Goal: Task Accomplishment & Management: Complete application form

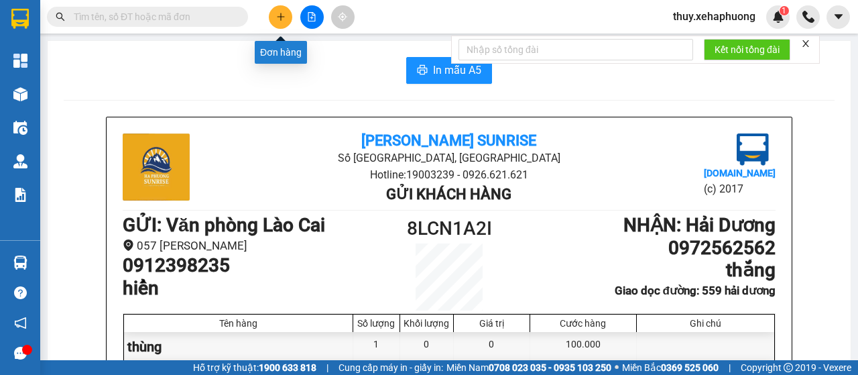
click at [279, 25] on button at bounding box center [280, 16] width 23 height 23
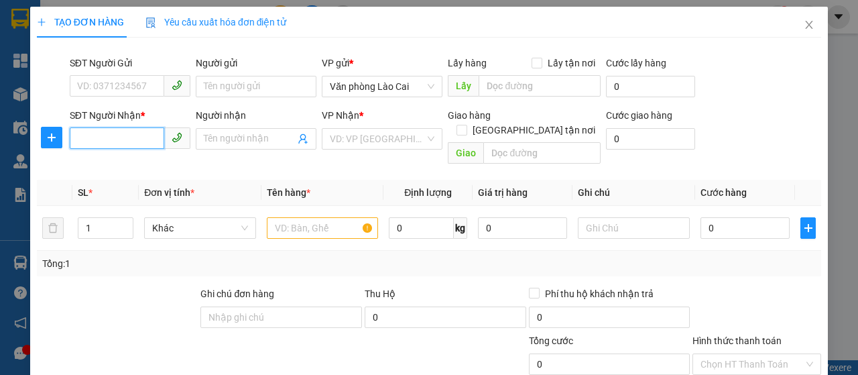
click at [131, 140] on input "SĐT Người Nhận *" at bounding box center [117, 137] width 95 height 21
type input "09844989678"
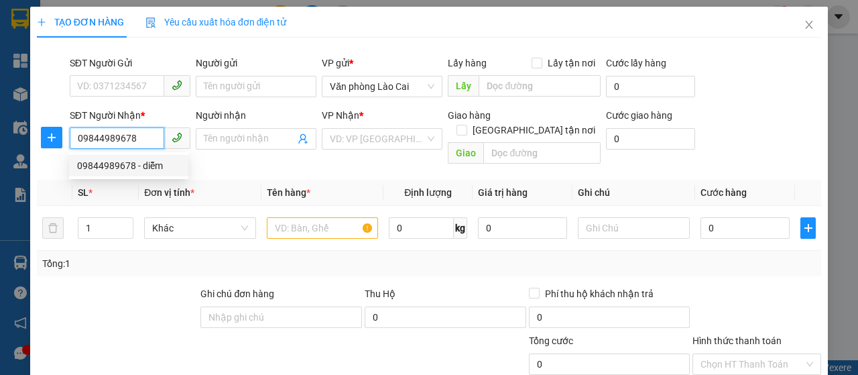
click at [160, 162] on div "09844989678 - diễm" at bounding box center [128, 165] width 103 height 15
type input "diễm"
type input "đồ sơn [GEOGRAPHIC_DATA]"
type input "70.000"
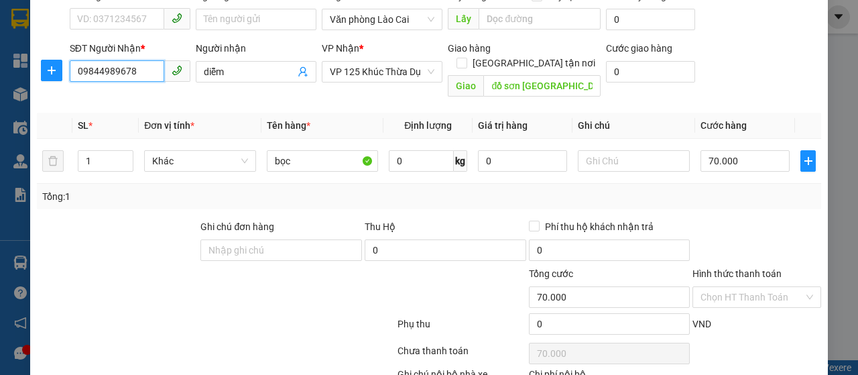
scroll to position [142, 0]
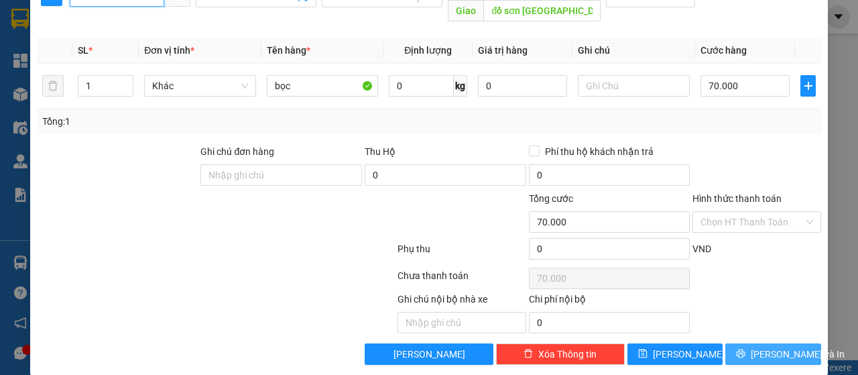
type input "09844989678"
click at [764, 347] on span "[PERSON_NAME] và In" at bounding box center [798, 354] width 94 height 15
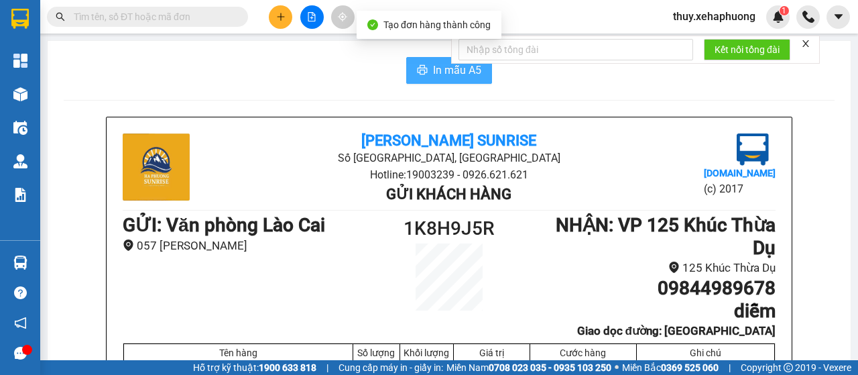
drag, startPoint x: 431, startPoint y: 75, endPoint x: 447, endPoint y: 76, distance: 15.5
click at [433, 74] on span "In mẫu A5" at bounding box center [457, 70] width 48 height 17
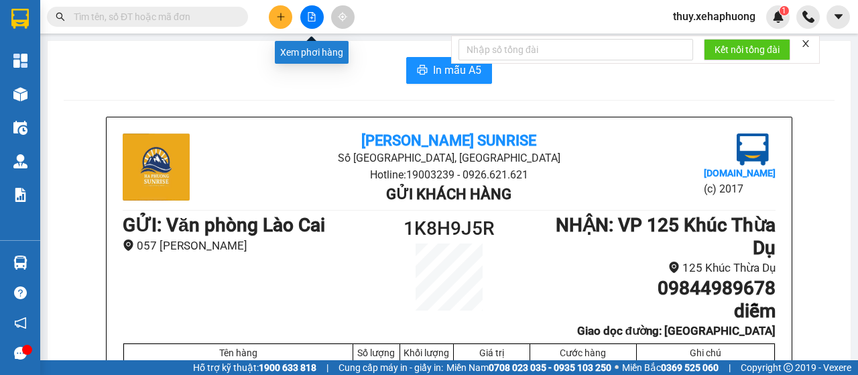
click at [309, 21] on icon "file-add" at bounding box center [311, 16] width 7 height 9
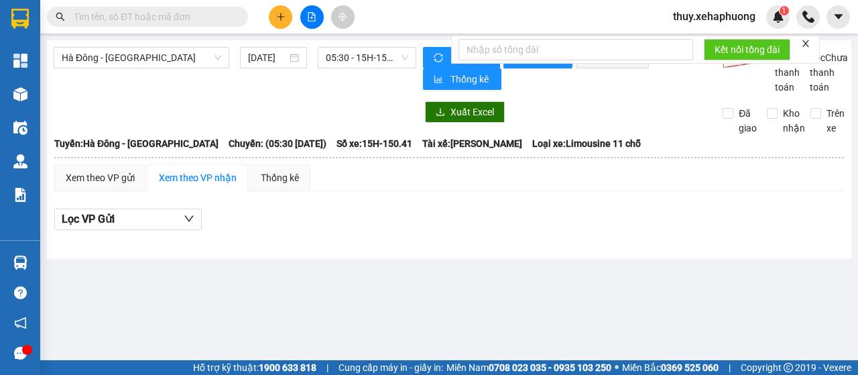
click at [124, 11] on input "text" at bounding box center [153, 16] width 158 height 15
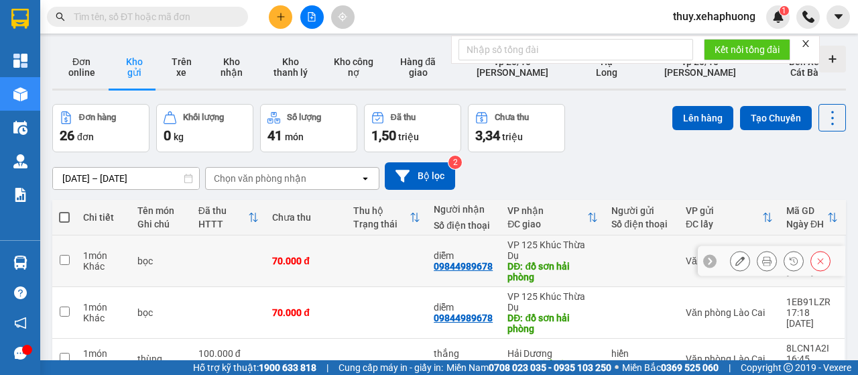
scroll to position [67, 0]
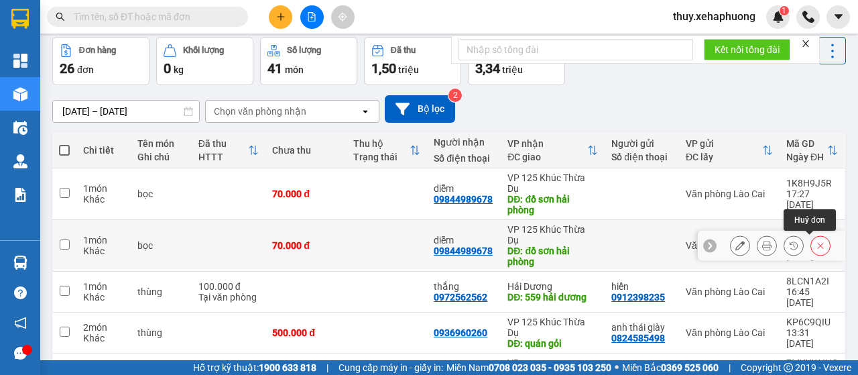
click at [816, 241] on icon at bounding box center [820, 245] width 9 height 9
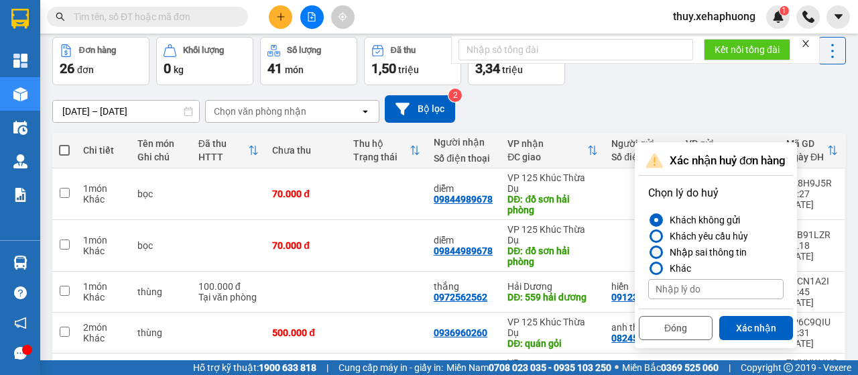
click at [657, 251] on div at bounding box center [656, 251] width 9 height 9
click at [648, 252] on input "Nhập sai thông tin" at bounding box center [648, 252] width 0 height 0
click at [761, 324] on button "Xác nhận" at bounding box center [756, 328] width 74 height 24
